Goal: Find specific page/section: Find specific page/section

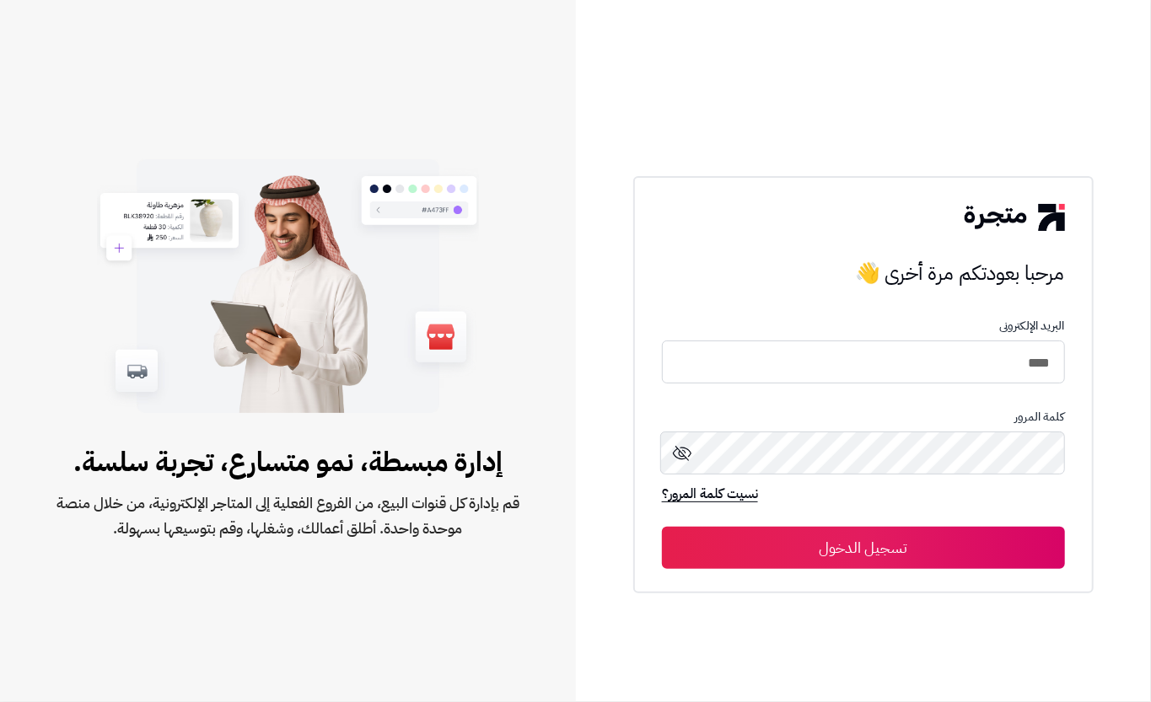
type input "****"
click at [966, 546] on button "تسجيل الدخول" at bounding box center [863, 548] width 403 height 42
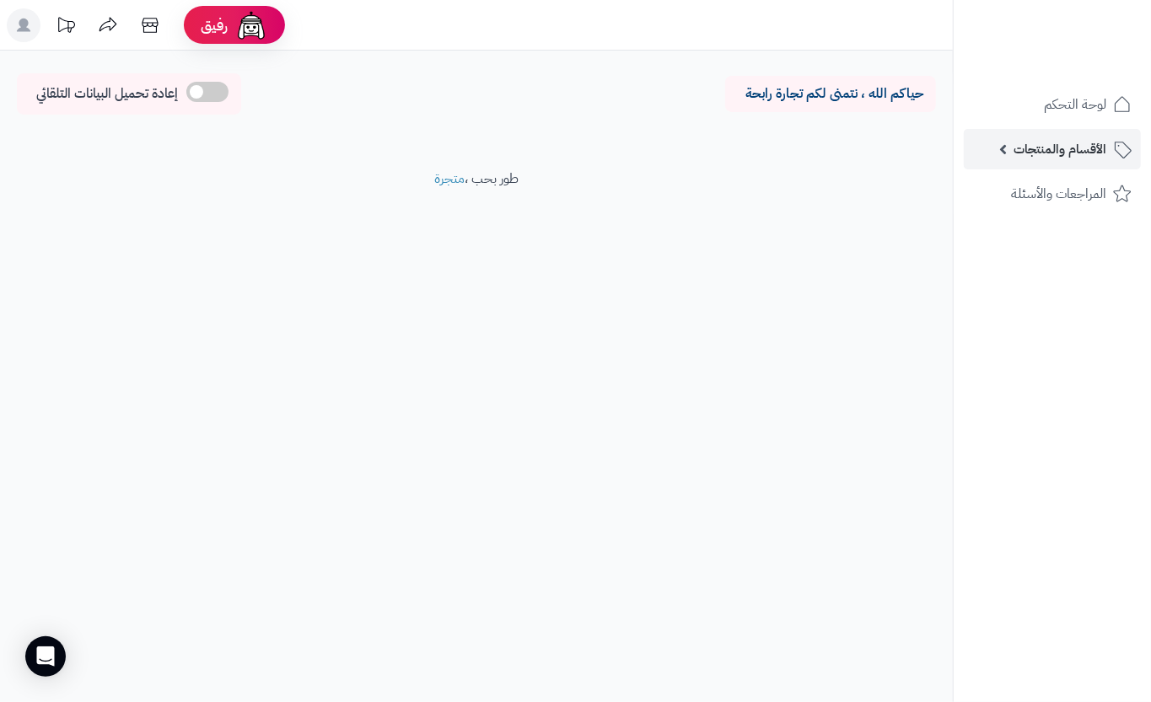
click at [1006, 147] on link "الأقسام والمنتجات" at bounding box center [1051, 149] width 177 height 40
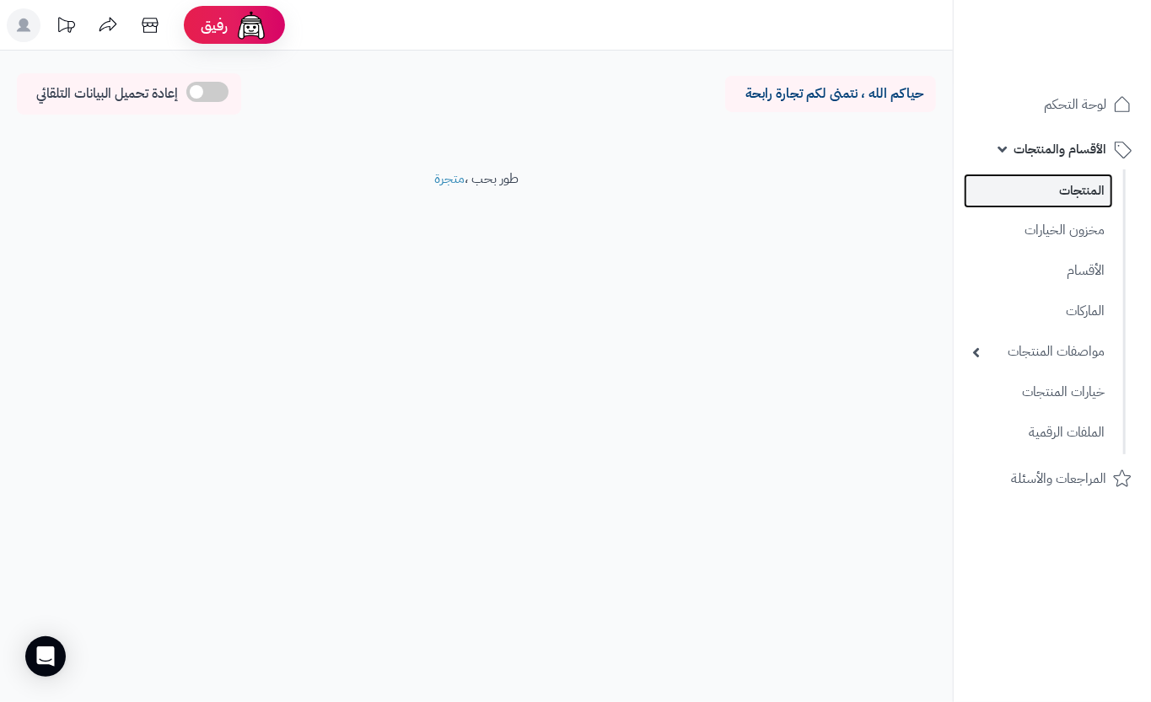
click at [1009, 190] on link "المنتجات" at bounding box center [1037, 191] width 149 height 35
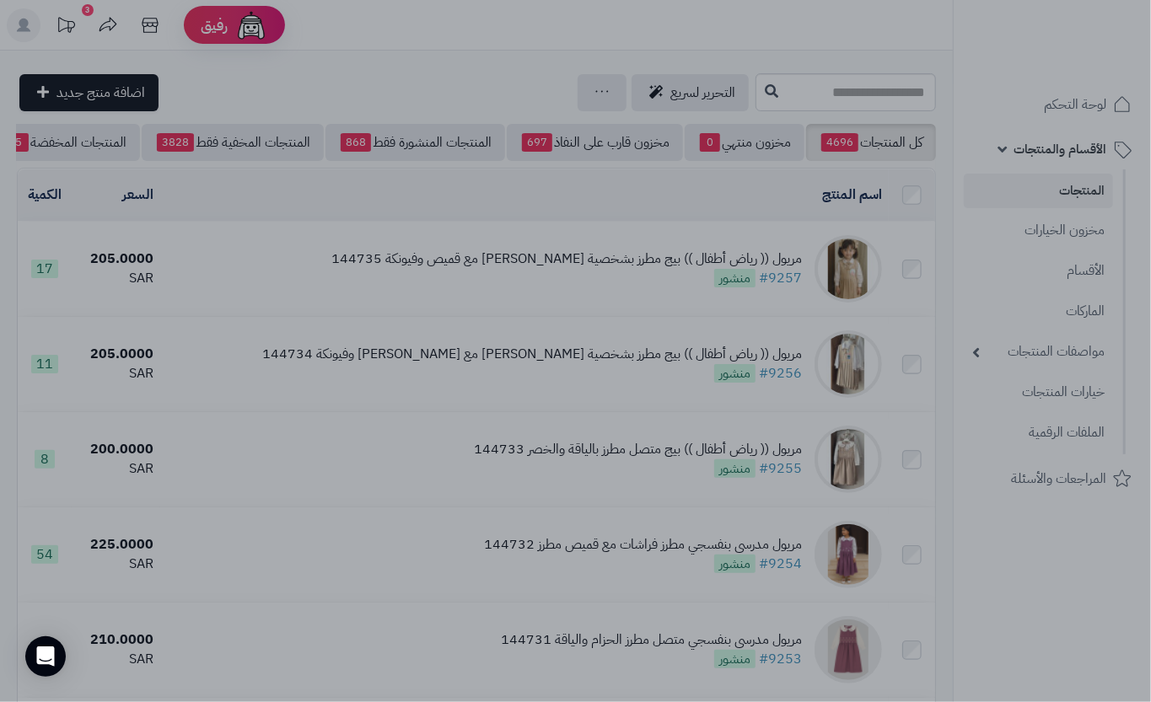
click at [888, 75] on div at bounding box center [575, 351] width 1151 height 702
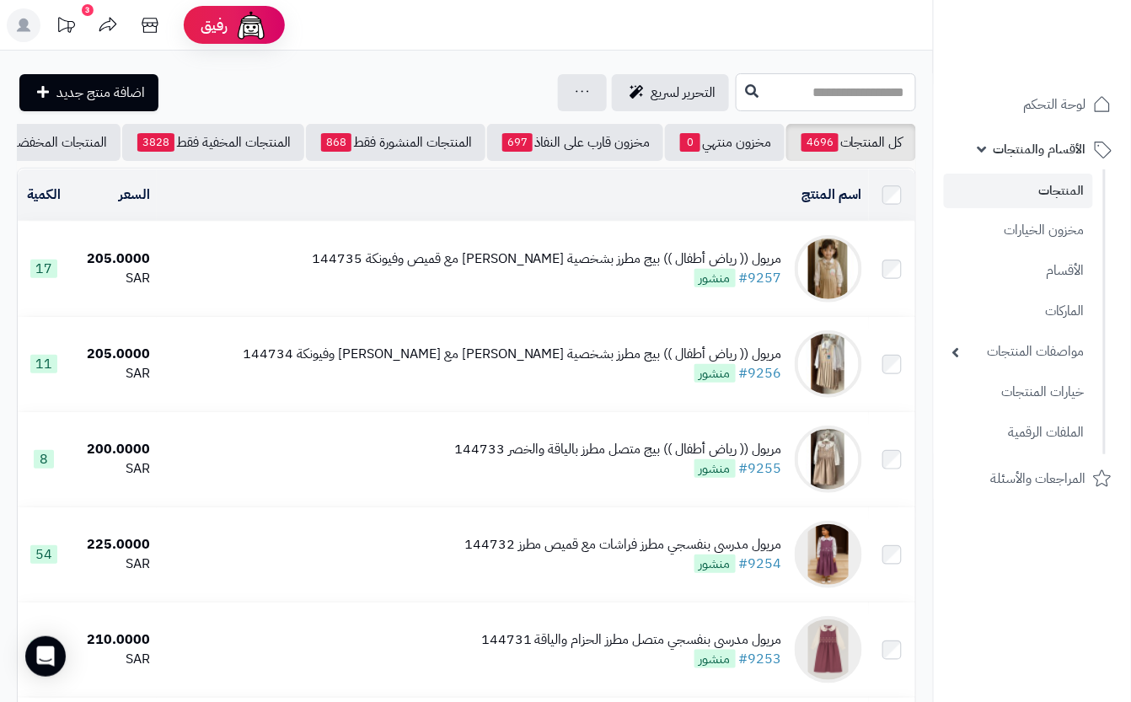
click at [804, 102] on input "text" at bounding box center [826, 92] width 180 height 38
